Goal: Use online tool/utility: Utilize a website feature to perform a specific function

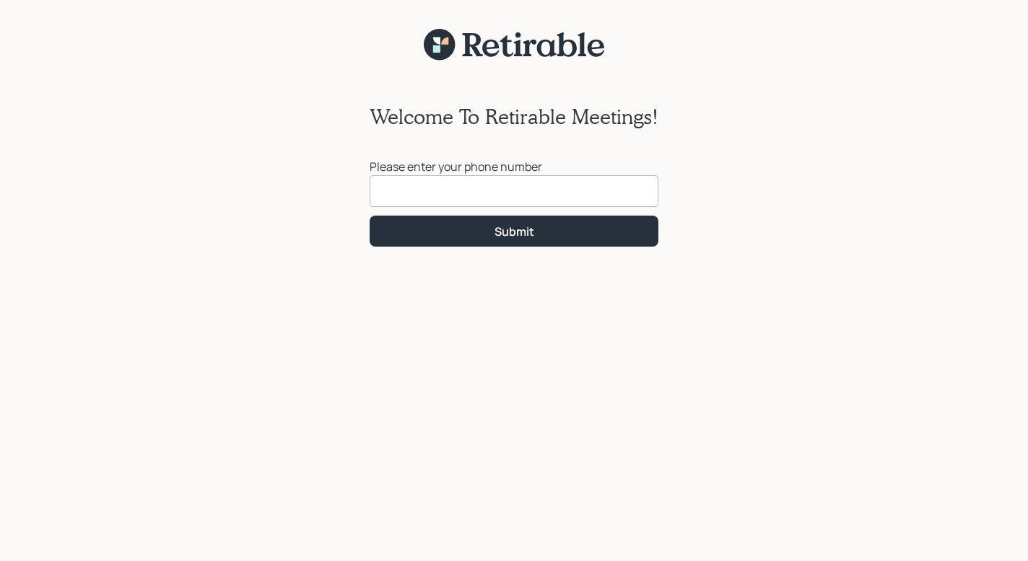
click at [438, 185] on input at bounding box center [514, 191] width 289 height 32
type input "[PHONE_NUMBER]"
drag, startPoint x: 497, startPoint y: 204, endPoint x: 490, endPoint y: 206, distance: 7.5
click at [490, 206] on input "[PHONE_NUMBER]" at bounding box center [514, 191] width 289 height 32
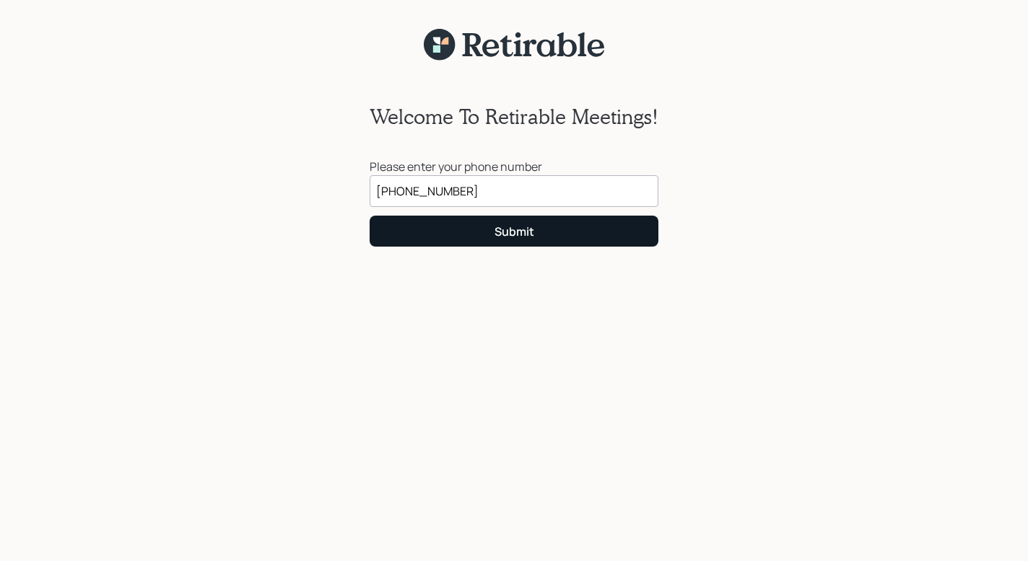
click at [494, 222] on button "Submit" at bounding box center [514, 231] width 289 height 31
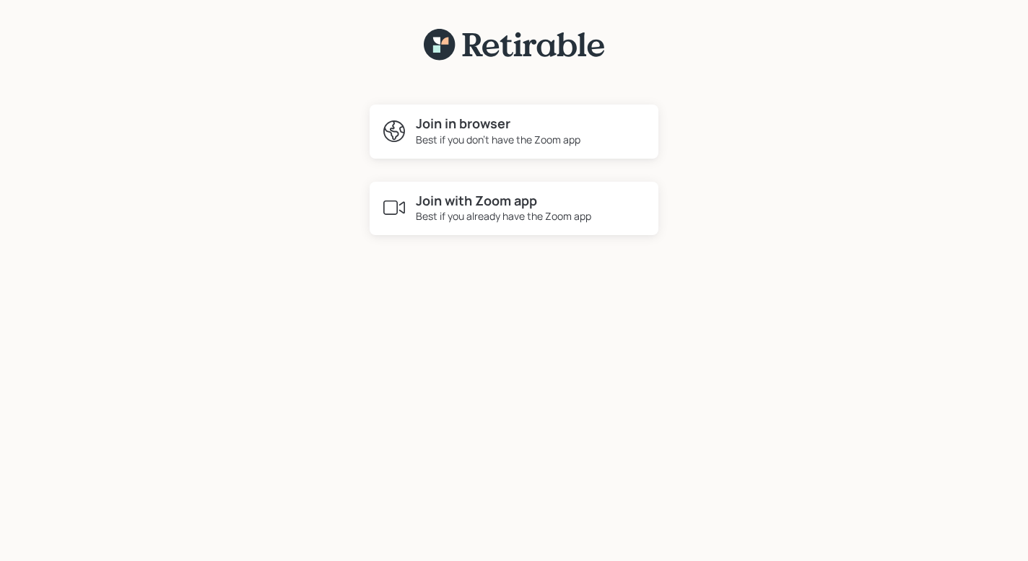
click at [504, 123] on h4 "Join in browser" at bounding box center [498, 124] width 165 height 16
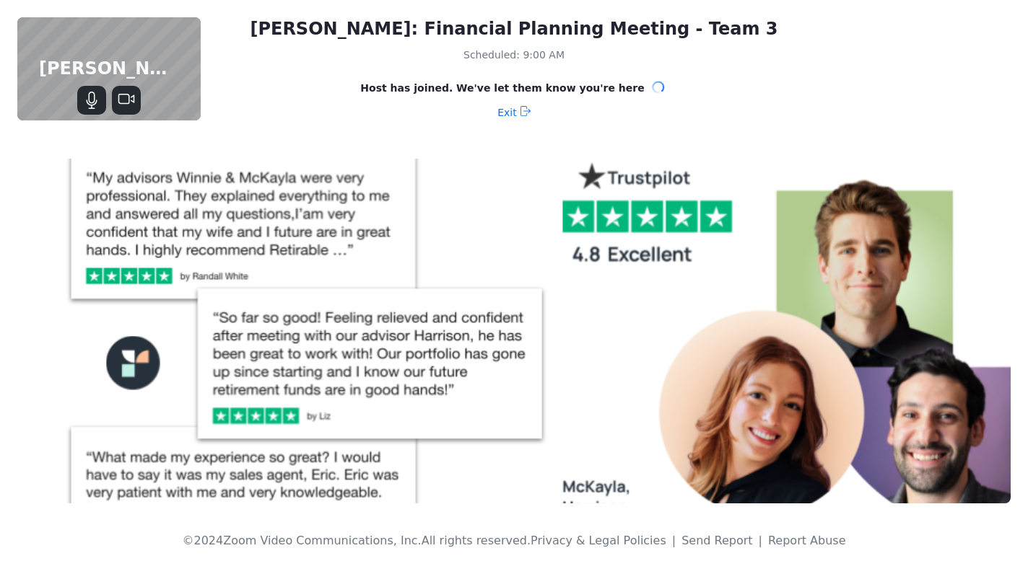
click at [94, 95] on icon "Mute" at bounding box center [92, 98] width 6 height 12
click at [94, 95] on icon "Unmute" at bounding box center [92, 100] width 11 height 17
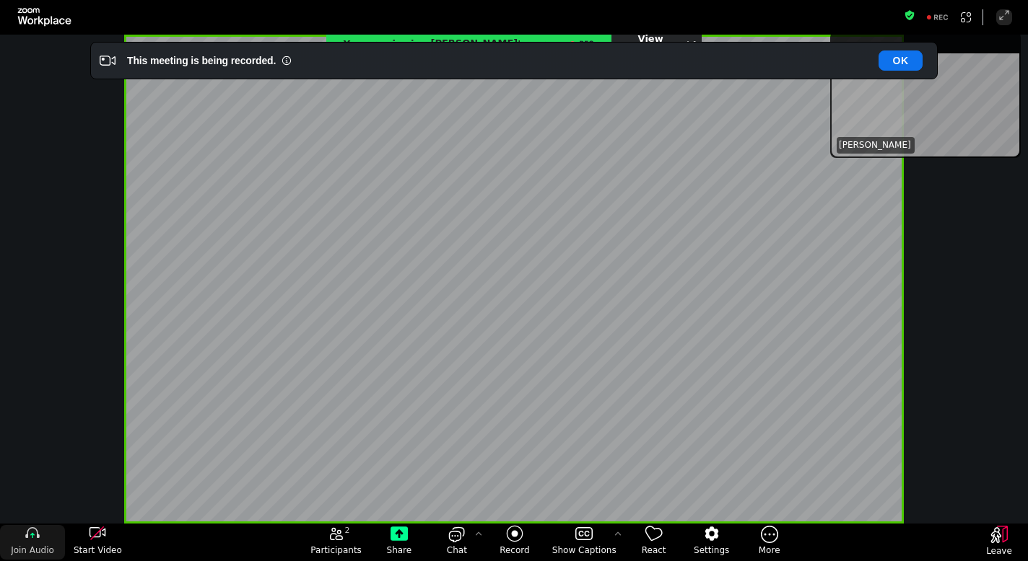
click at [36, 532] on icon "join audio" at bounding box center [32, 533] width 17 height 17
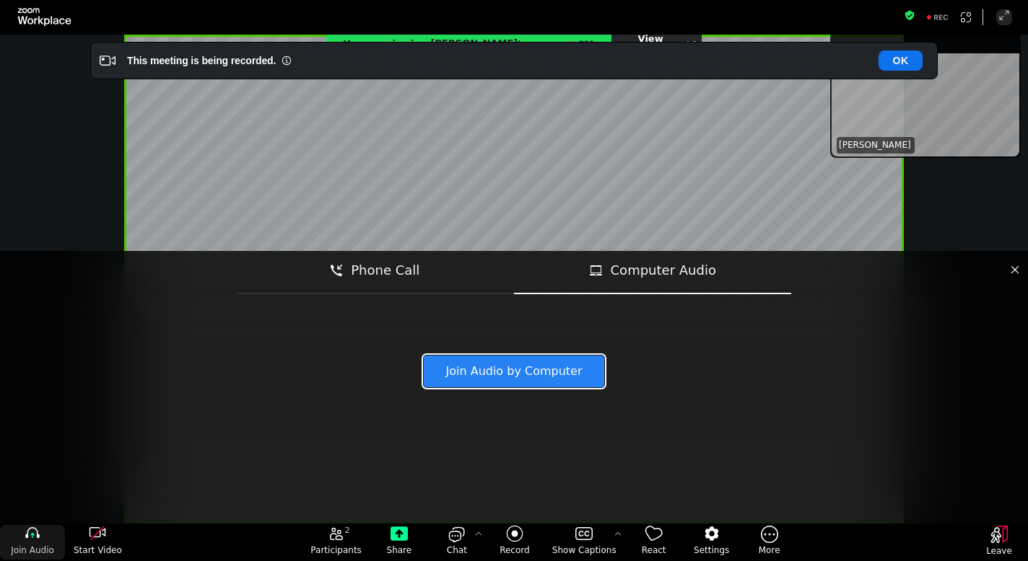
click at [508, 375] on button "Join Audio by Computer" at bounding box center [514, 372] width 180 height 32
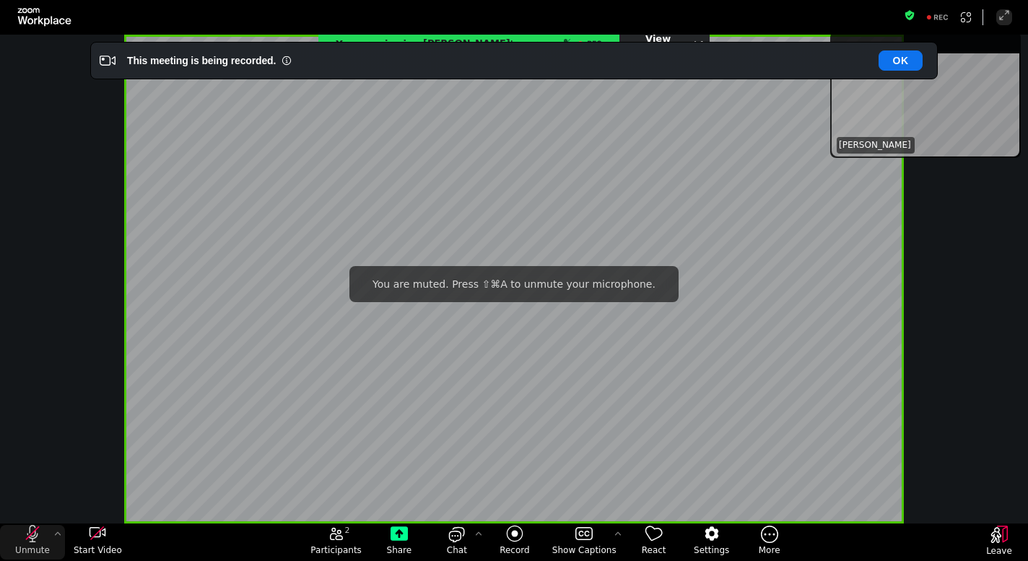
click at [34, 537] on icon "unmute my microphone" at bounding box center [32, 533] width 11 height 17
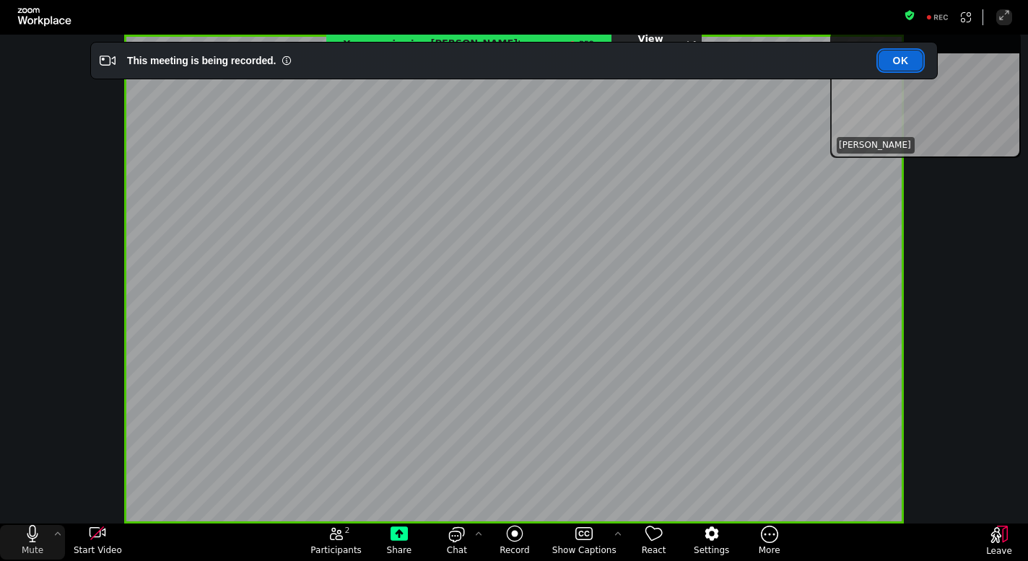
click at [909, 56] on button "OK" at bounding box center [900, 61] width 44 height 20
